Goal: Information Seeking & Learning: Learn about a topic

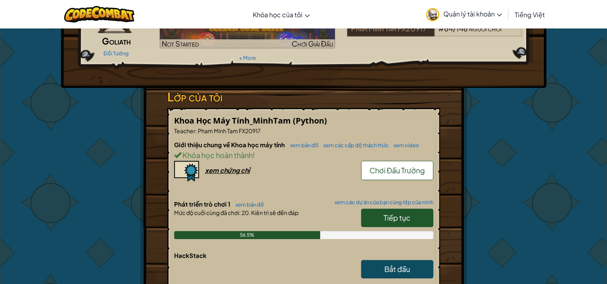
scroll to position [80, 0]
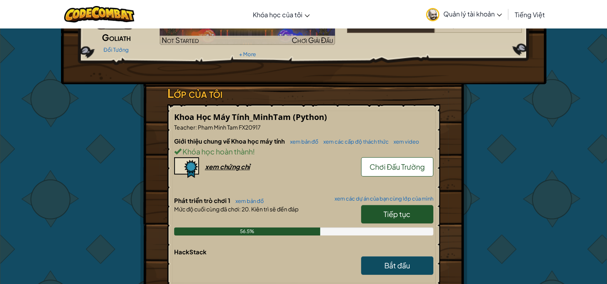
click at [414, 216] on link "Tiếp tục" at bounding box center [397, 214] width 72 height 18
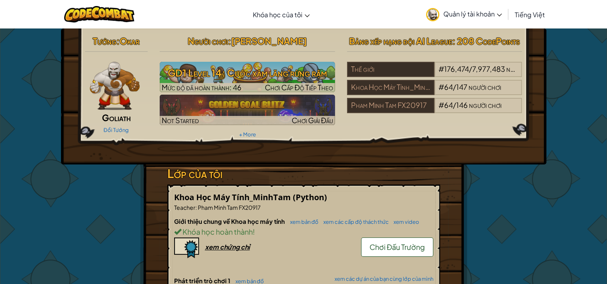
select select "vi"
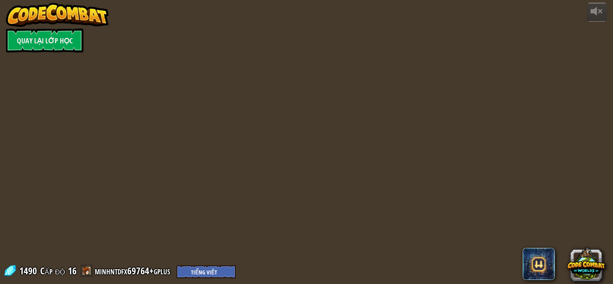
select select "vi"
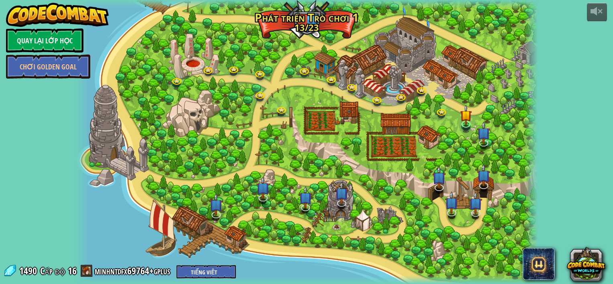
select select "vi"
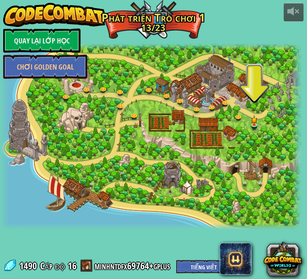
drag, startPoint x: 189, startPoint y: 185, endPoint x: 338, endPoint y: 130, distance: 158.9
click at [307, 0] on html "powered by Quay lại Lớp Học Chơi Golden Goal 3. Hành trình của Anh hùng Tạo ra …" at bounding box center [153, 0] width 307 height 0
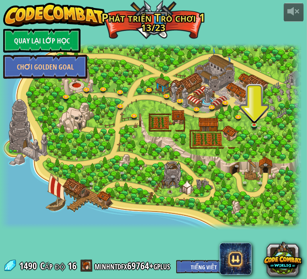
drag, startPoint x: 84, startPoint y: 190, endPoint x: 208, endPoint y: 163, distance: 126.5
click at [210, 163] on div at bounding box center [150, 136] width 301 height 185
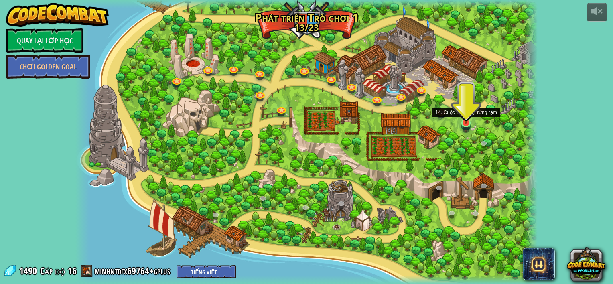
click at [472, 120] on img at bounding box center [466, 110] width 12 height 26
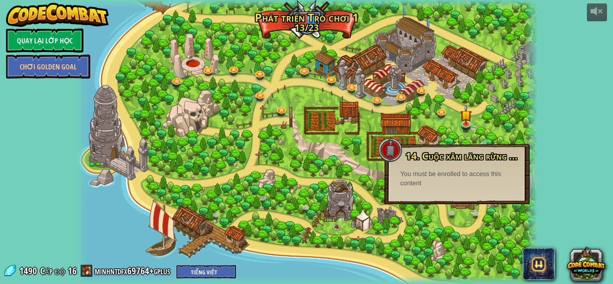
click at [459, 109] on div at bounding box center [306, 142] width 462 height 284
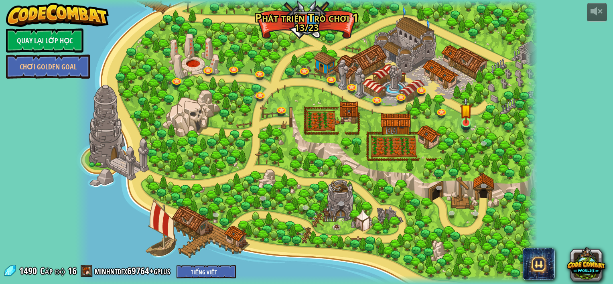
drag, startPoint x: 479, startPoint y: 117, endPoint x: 470, endPoint y: 117, distance: 8.0
click at [475, 117] on div at bounding box center [306, 142] width 462 height 284
drag, startPoint x: 459, startPoint y: 122, endPoint x: 471, endPoint y: 111, distance: 15.9
click at [462, 122] on div at bounding box center [466, 122] width 9 height 9
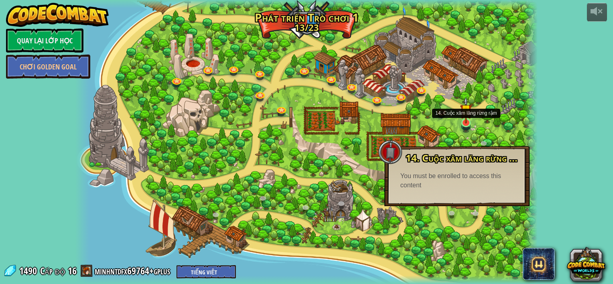
click at [464, 130] on div "3. Hành trình của Anh hùng Tạo ra một người chơi và đặt một đích đến. Chơi 2. C…" at bounding box center [306, 142] width 462 height 284
click at [439, 112] on link at bounding box center [442, 111] width 16 height 16
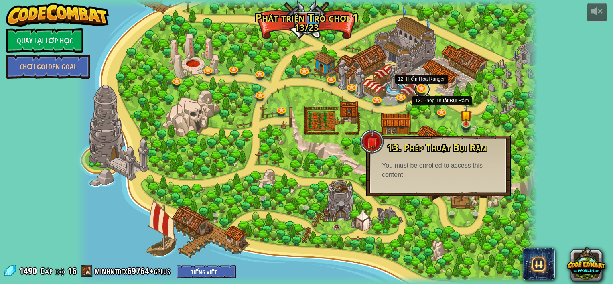
click at [417, 91] on link at bounding box center [422, 89] width 16 height 16
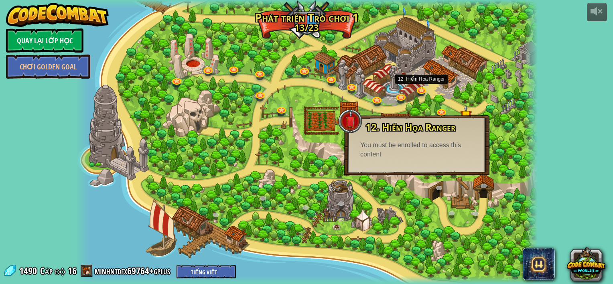
click at [291, 183] on div at bounding box center [306, 142] width 462 height 284
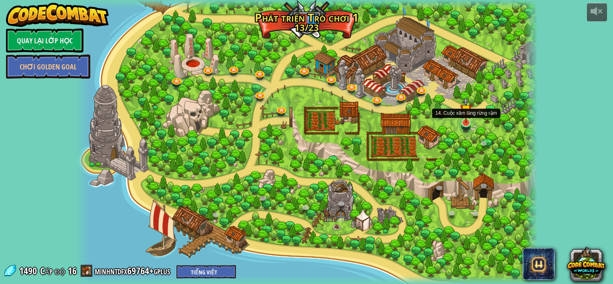
click at [463, 120] on img at bounding box center [466, 110] width 12 height 26
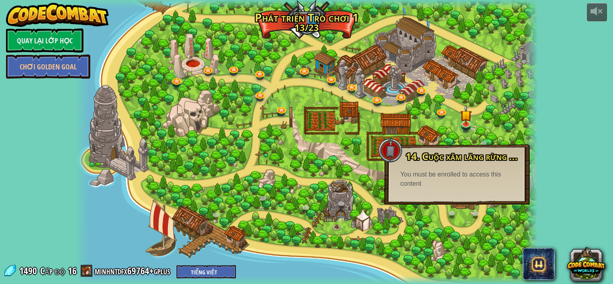
click at [354, 159] on div at bounding box center [306, 142] width 462 height 284
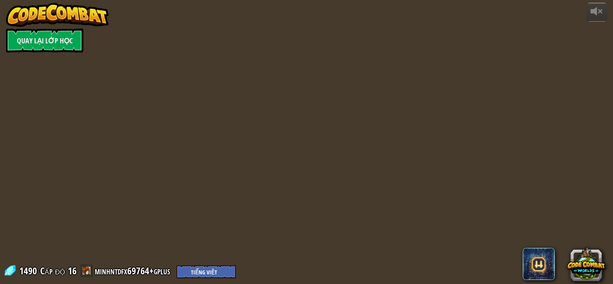
select select "vi"
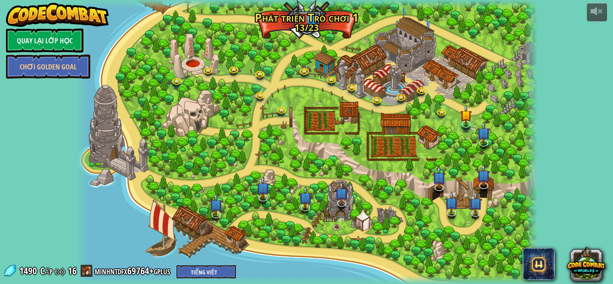
select select "vi"
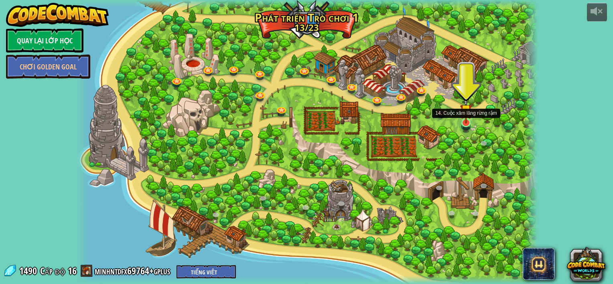
click at [468, 119] on img at bounding box center [466, 110] width 12 height 26
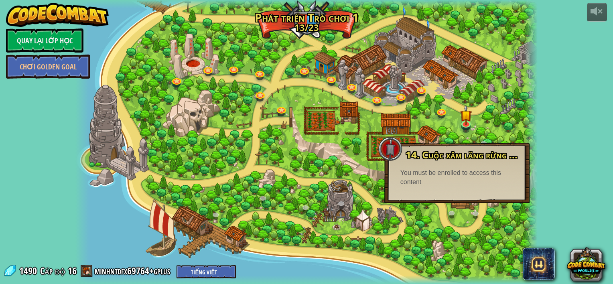
click at [453, 202] on div "14. Cuộc xâm lăng rừng rậm Okar chậm và yếu. Hãy làm cho anh ta nhanh chóng và …" at bounding box center [457, 173] width 145 height 60
click at [440, 109] on link at bounding box center [442, 111] width 16 height 16
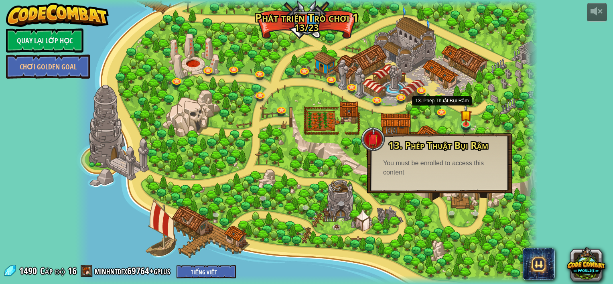
click at [422, 83] on div at bounding box center [306, 142] width 462 height 284
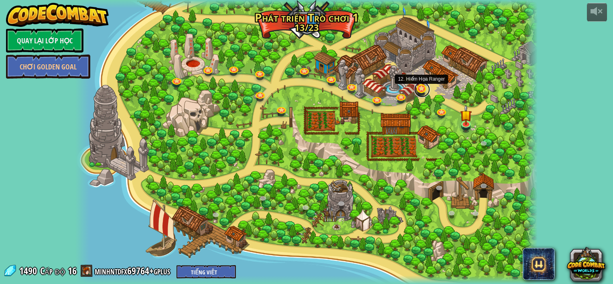
click at [421, 88] on link at bounding box center [422, 89] width 16 height 16
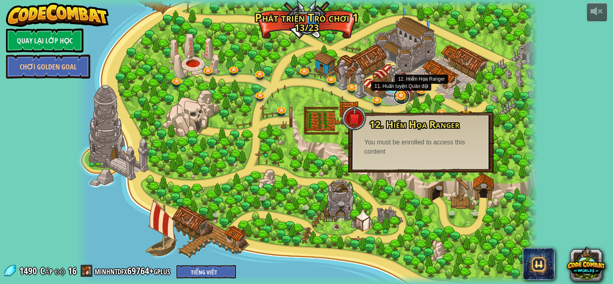
click at [402, 98] on link at bounding box center [402, 96] width 16 height 16
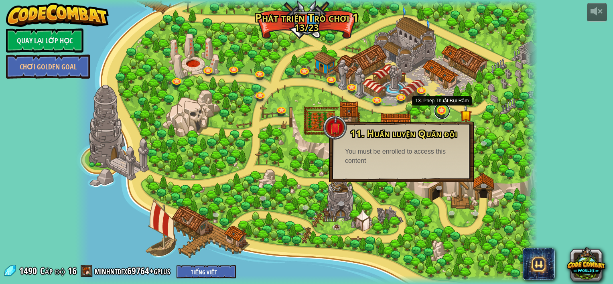
click at [435, 109] on link at bounding box center [442, 111] width 16 height 16
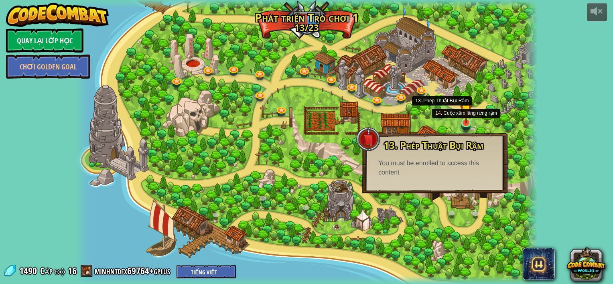
click at [462, 118] on img at bounding box center [466, 110] width 12 height 26
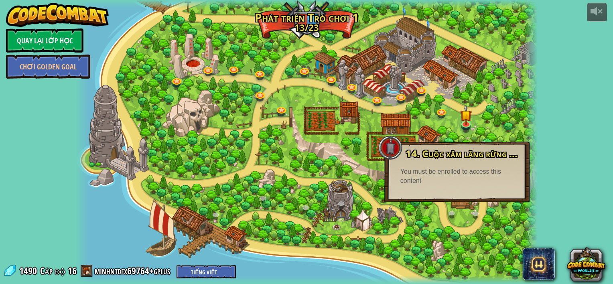
click at [503, 158] on span "14. Cuộc xâm lăng rừng rậm" at bounding box center [465, 153] width 119 height 13
click at [512, 157] on span "14. Cuộc xâm lăng rừng rậm" at bounding box center [465, 153] width 119 height 13
click at [510, 156] on span "14. Cuộc xâm lăng rừng rậm" at bounding box center [465, 153] width 119 height 13
click at [509, 155] on span "14. Cuộc xâm lăng rừng rậm" at bounding box center [465, 153] width 119 height 13
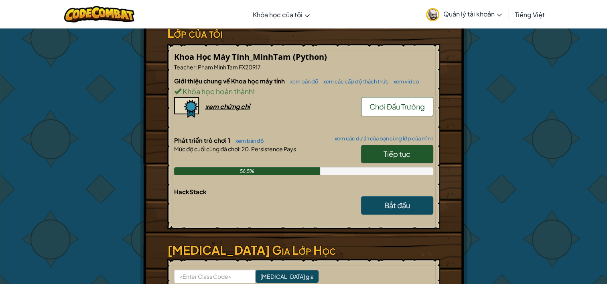
scroll to position [161, 0]
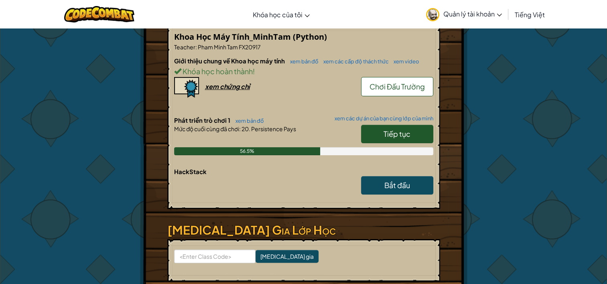
click at [374, 136] on link "Tiếp tục" at bounding box center [397, 134] width 72 height 18
select select "vi"
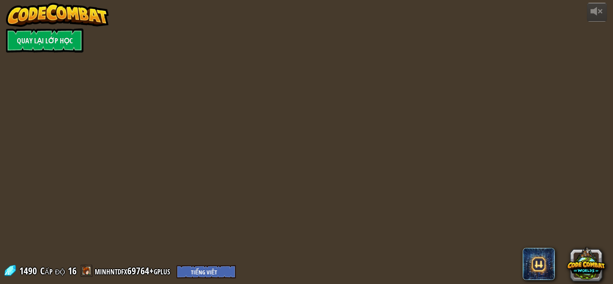
select select "vi"
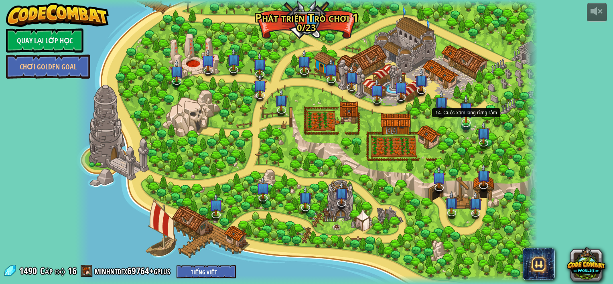
click at [467, 119] on img at bounding box center [466, 109] width 13 height 30
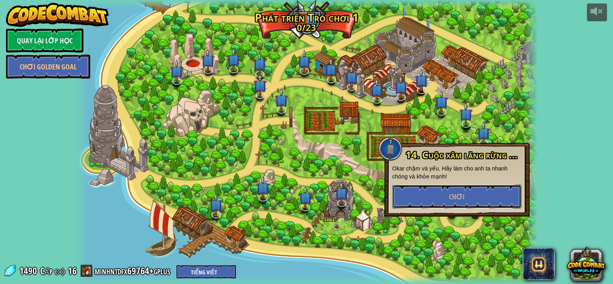
click at [466, 194] on button "Chơi" at bounding box center [457, 197] width 129 height 24
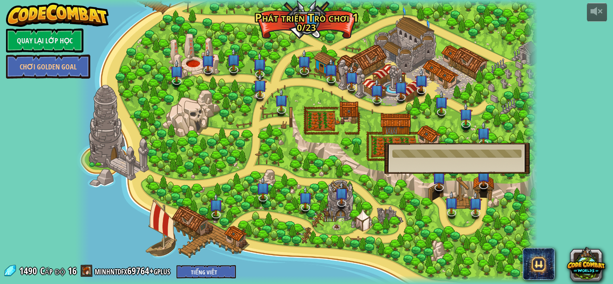
drag, startPoint x: 446, startPoint y: 153, endPoint x: 412, endPoint y: 129, distance: 41.2
click at [445, 152] on div at bounding box center [457, 154] width 129 height 8
